Goal: Task Accomplishment & Management: Use online tool/utility

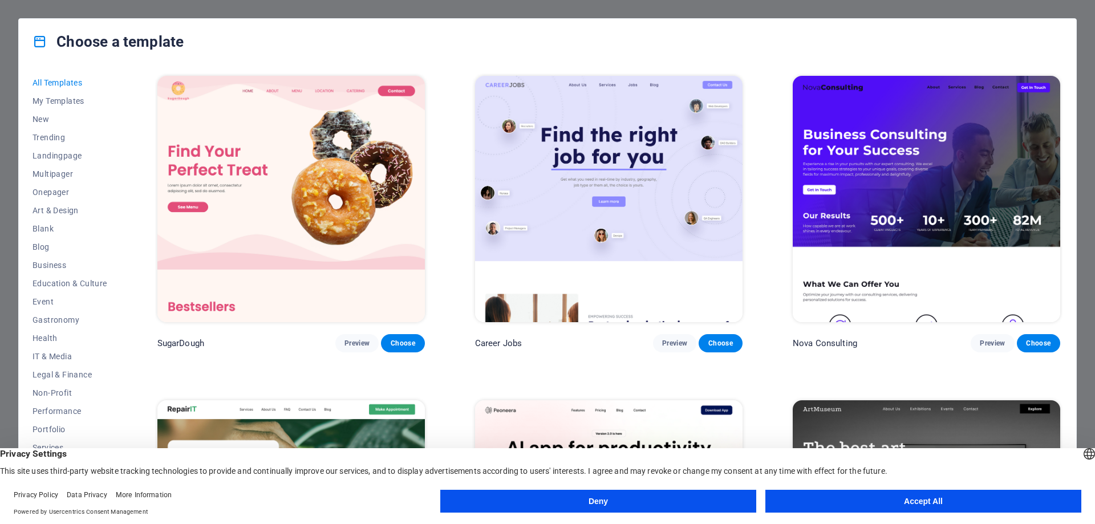
click at [836, 506] on button "Accept All" at bounding box center [923, 501] width 316 height 23
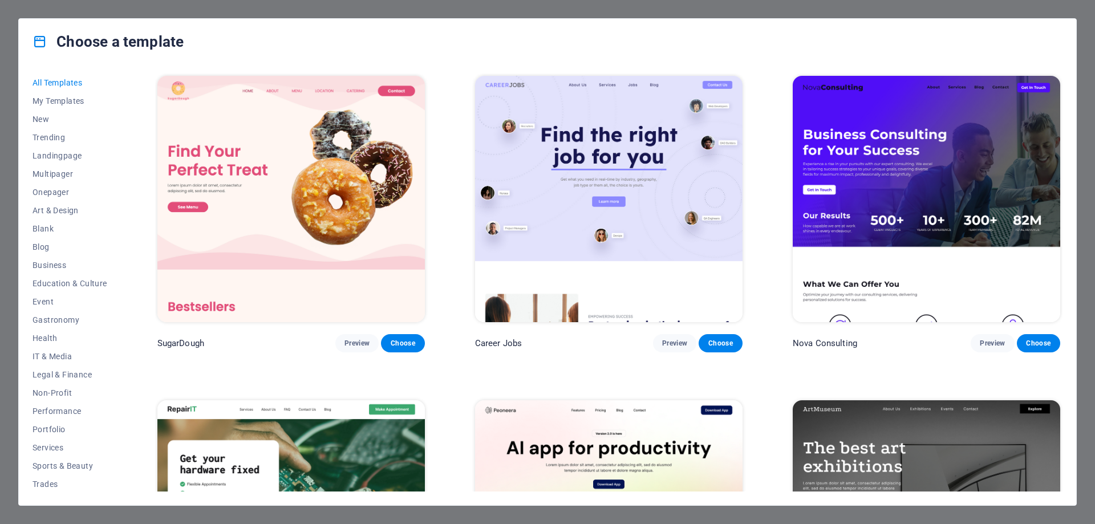
click at [1087, 16] on div "Choose a template All Templates My Templates New Trending Landingpage Multipage…" at bounding box center [547, 262] width 1095 height 524
click at [0, 76] on div "Choose a template All Templates My Templates New Trending Landingpage Multipage…" at bounding box center [547, 262] width 1095 height 524
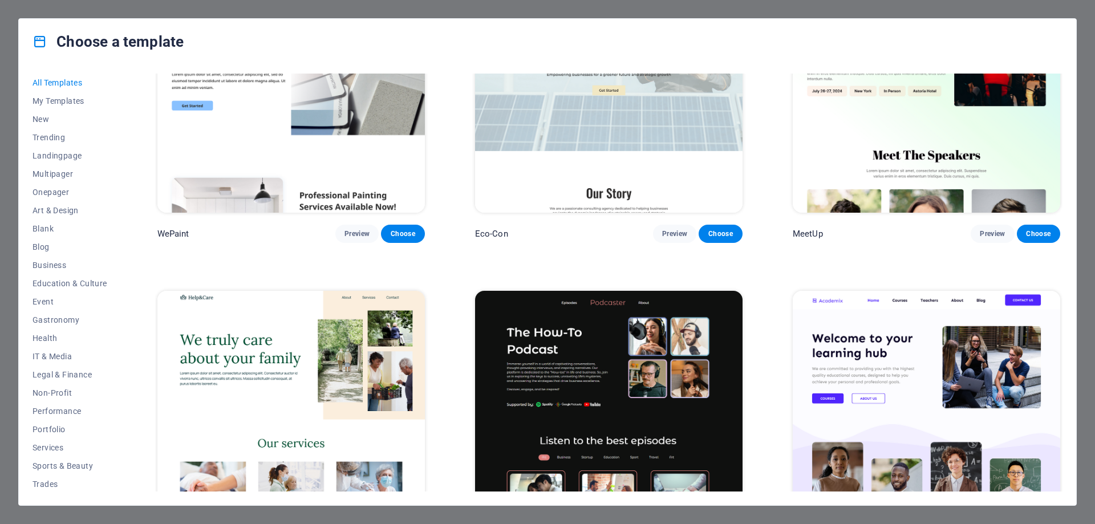
scroll to position [1654, 0]
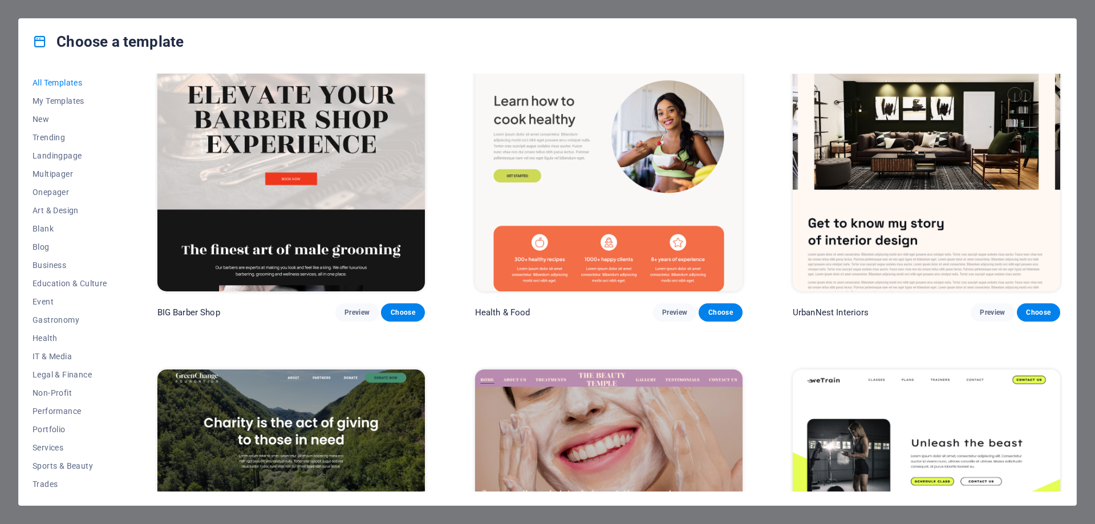
click at [587, 515] on div "Choose a template All Templates My Templates New Trending Landingpage Multipage…" at bounding box center [547, 262] width 1095 height 524
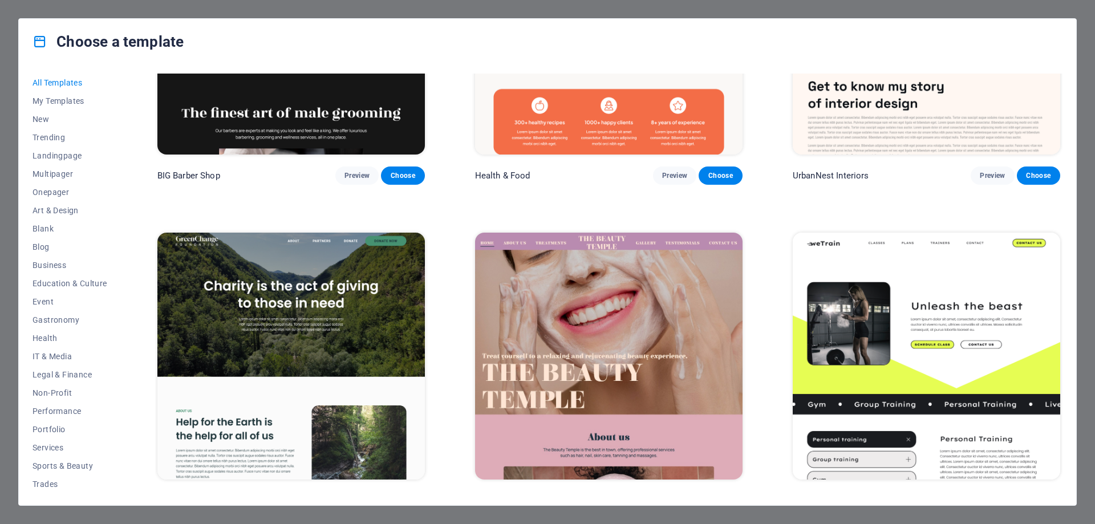
scroll to position [1825, 0]
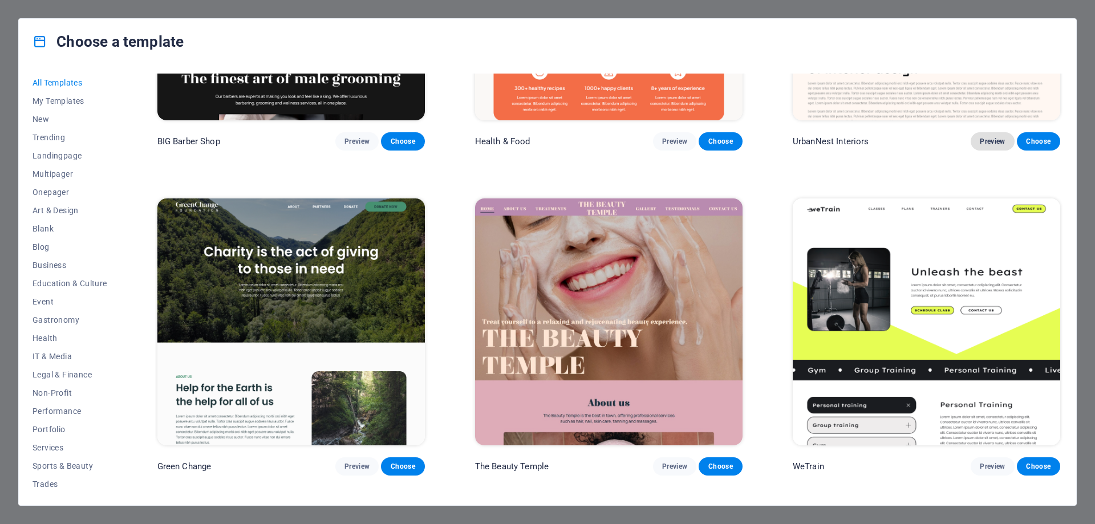
click at [998, 132] on button "Preview" at bounding box center [992, 141] width 43 height 18
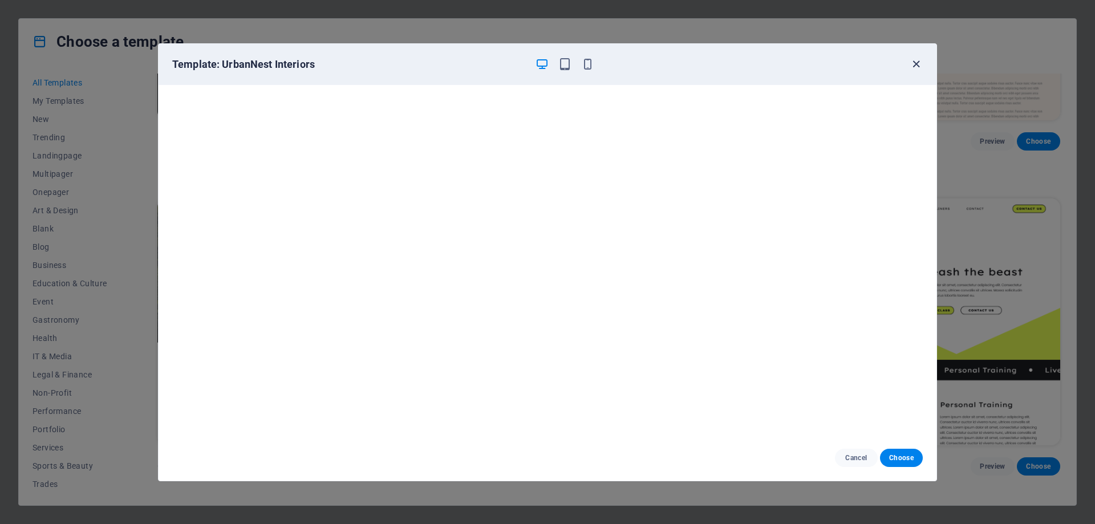
click at [919, 62] on icon "button" at bounding box center [916, 64] width 13 height 13
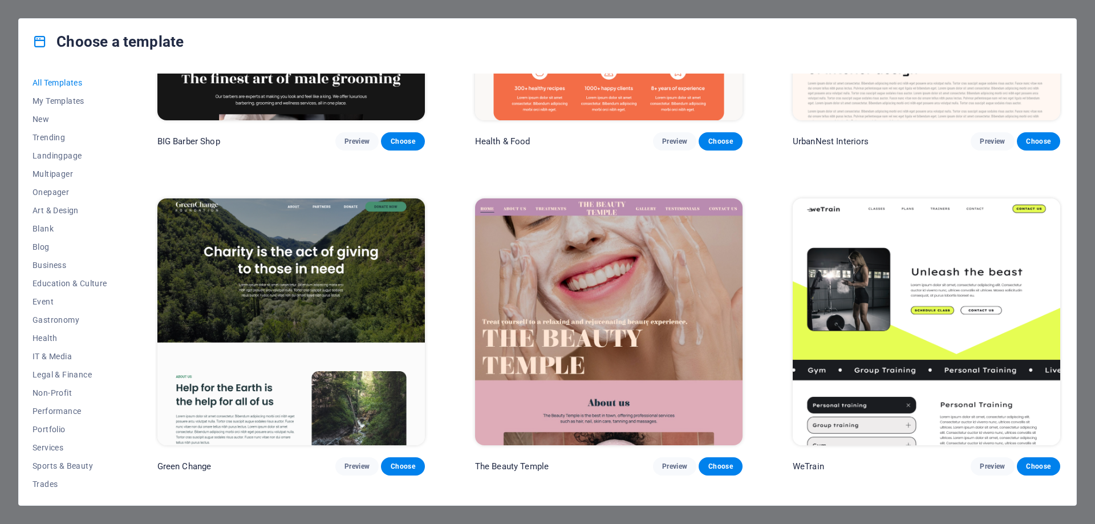
click at [1094, 129] on div "Choose a template All Templates My Templates New Trending Landingpage Multipage…" at bounding box center [547, 262] width 1095 height 524
